Goal: Task Accomplishment & Management: Use online tool/utility

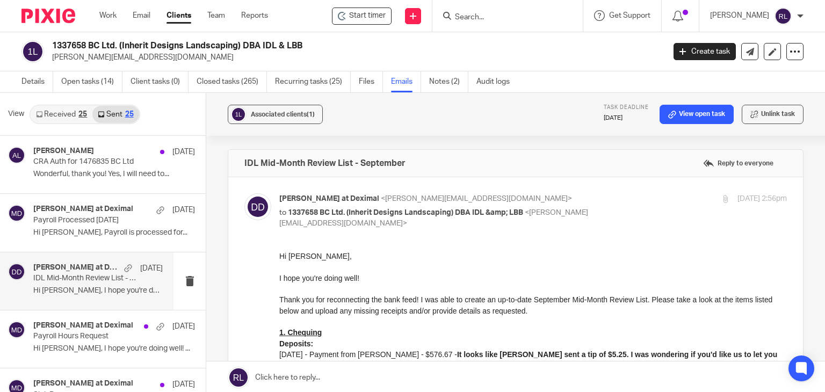
scroll to position [161, 0]
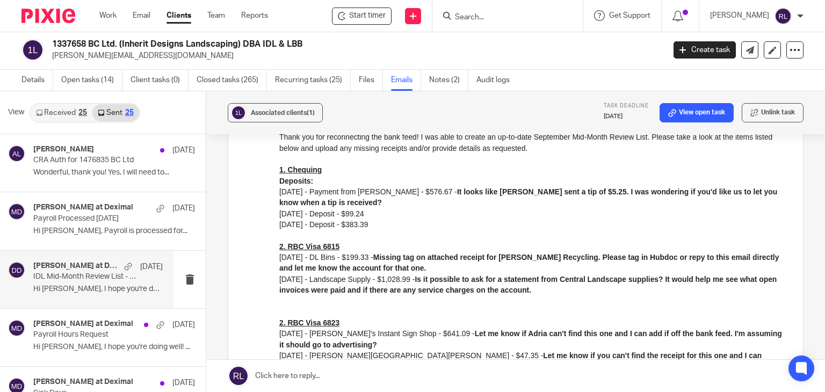
click at [40, 276] on p "IDL Mid-Month Review List - September" at bounding box center [85, 276] width 104 height 9
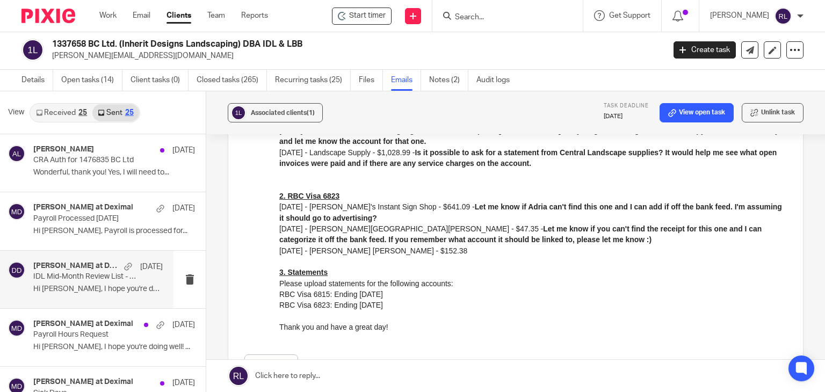
scroll to position [376, 0]
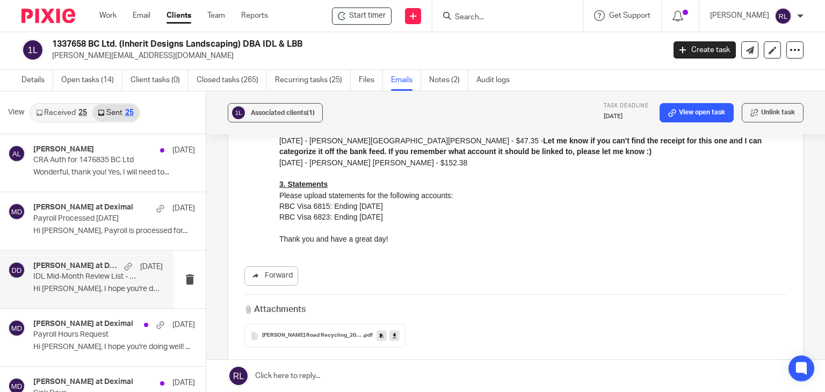
click at [42, 11] on img at bounding box center [48, 16] width 54 height 15
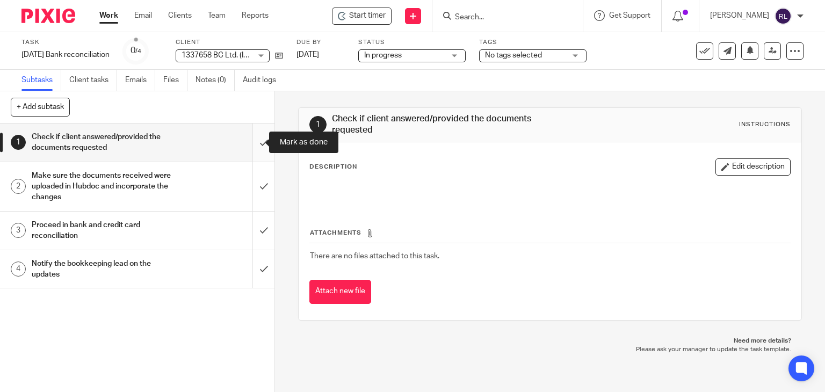
click at [256, 142] on input "submit" at bounding box center [137, 143] width 275 height 38
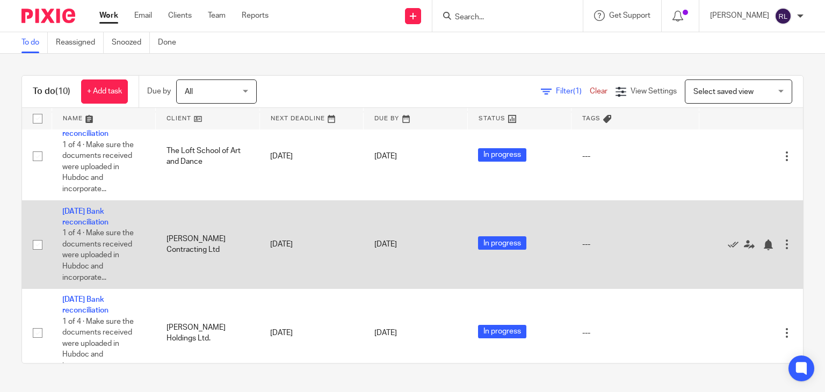
scroll to position [496, 0]
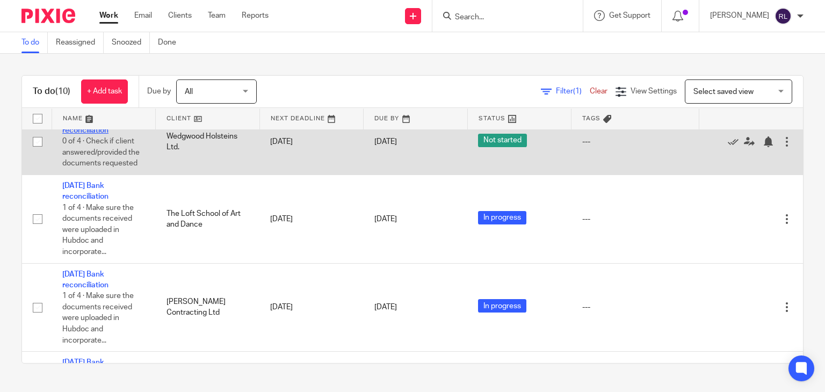
click at [83, 134] on link "August 2025 Bank reconciliation" at bounding box center [85, 125] width 46 height 18
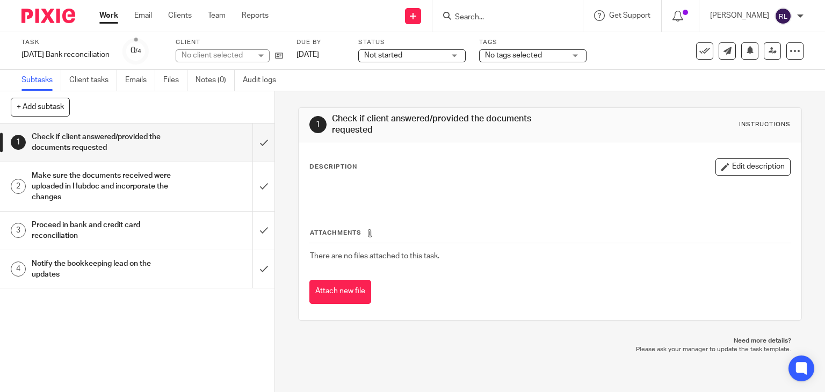
click at [434, 54] on span "Not started" at bounding box center [404, 55] width 81 height 11
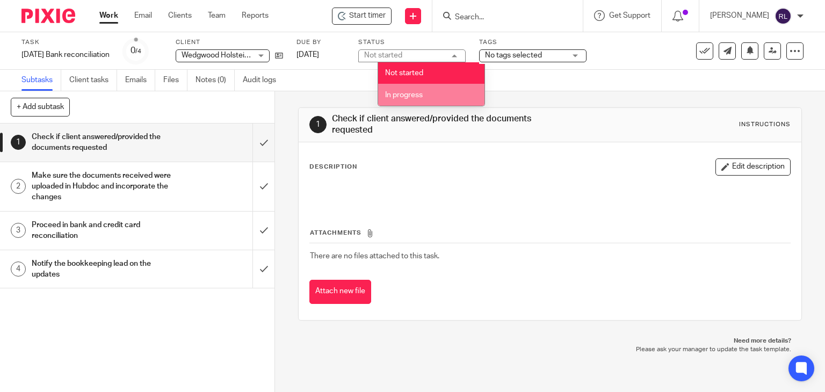
click at [417, 91] on li "In progress" at bounding box center [431, 95] width 106 height 22
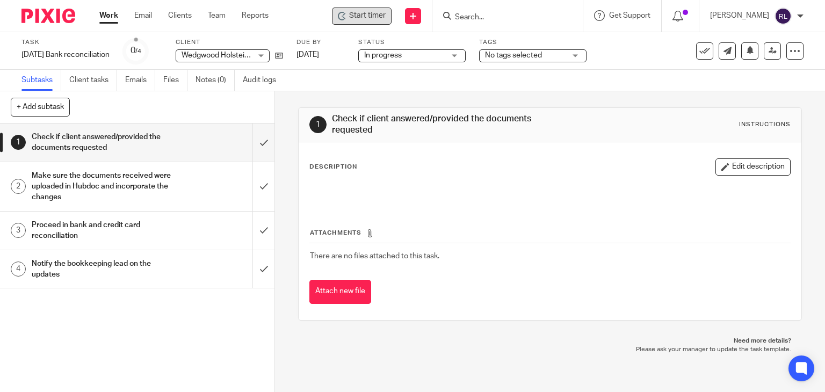
click at [373, 16] on span "Start timer" at bounding box center [367, 15] width 37 height 11
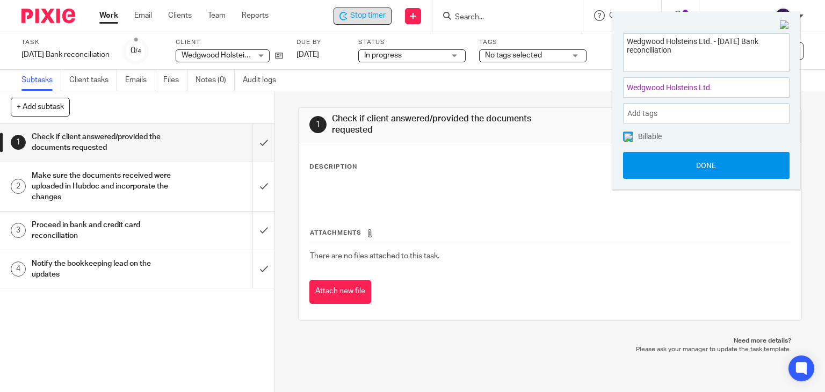
click at [724, 173] on button "Done" at bounding box center [706, 165] width 167 height 27
